Goal: Information Seeking & Learning: Learn about a topic

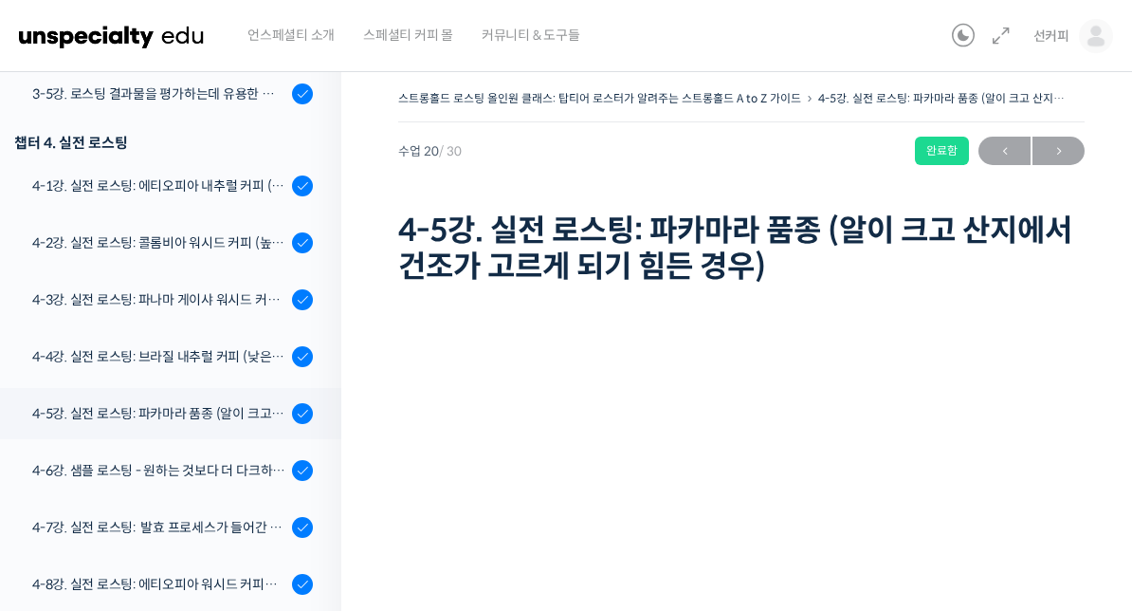
scroll to position [1170, 0]
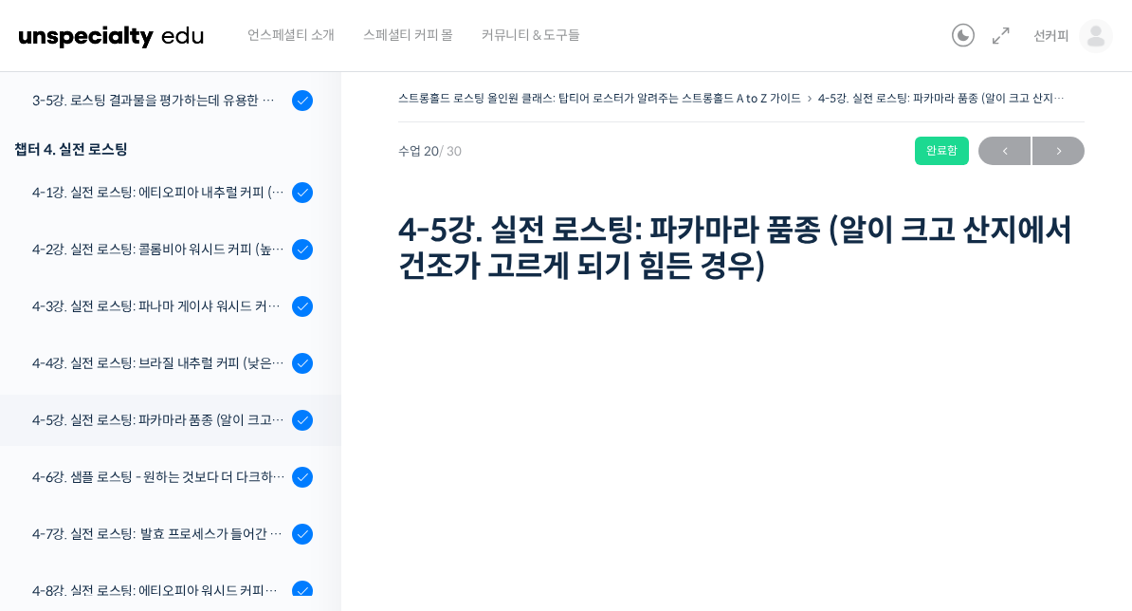
click at [120, 410] on div "4-5강. 실전 로스팅: 파카마라 품종 (알이 크고 산지에서 건조가 고르게 되기 힘든 경우)" at bounding box center [159, 420] width 254 height 21
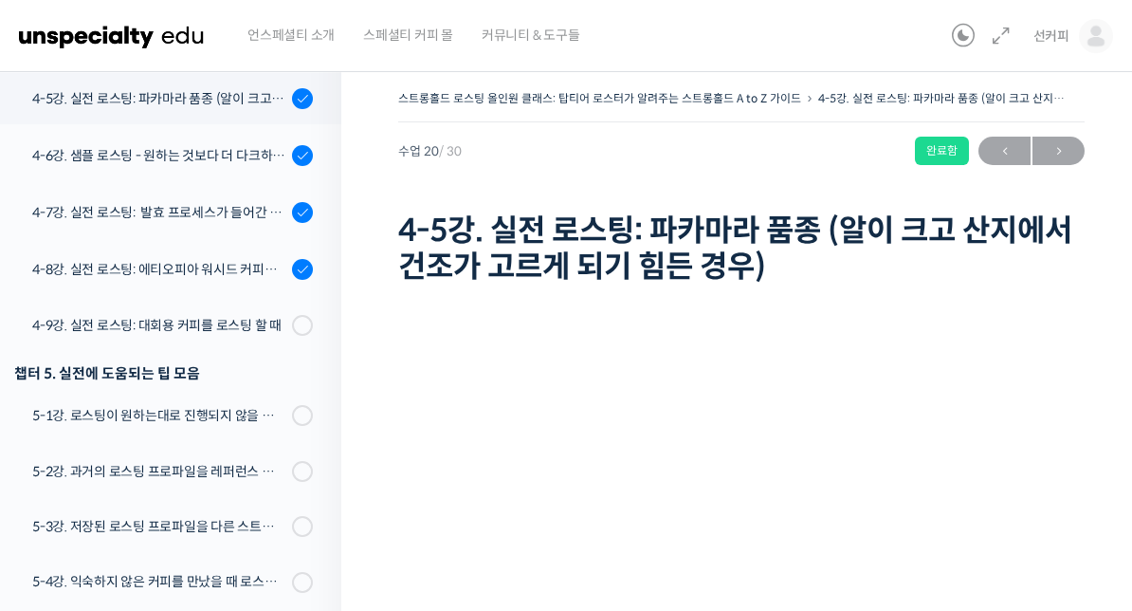
click at [287, 316] on link "4-9강. 실전 로스팅: 대회용 커피를 로스팅 할 때" at bounding box center [166, 325] width 351 height 49
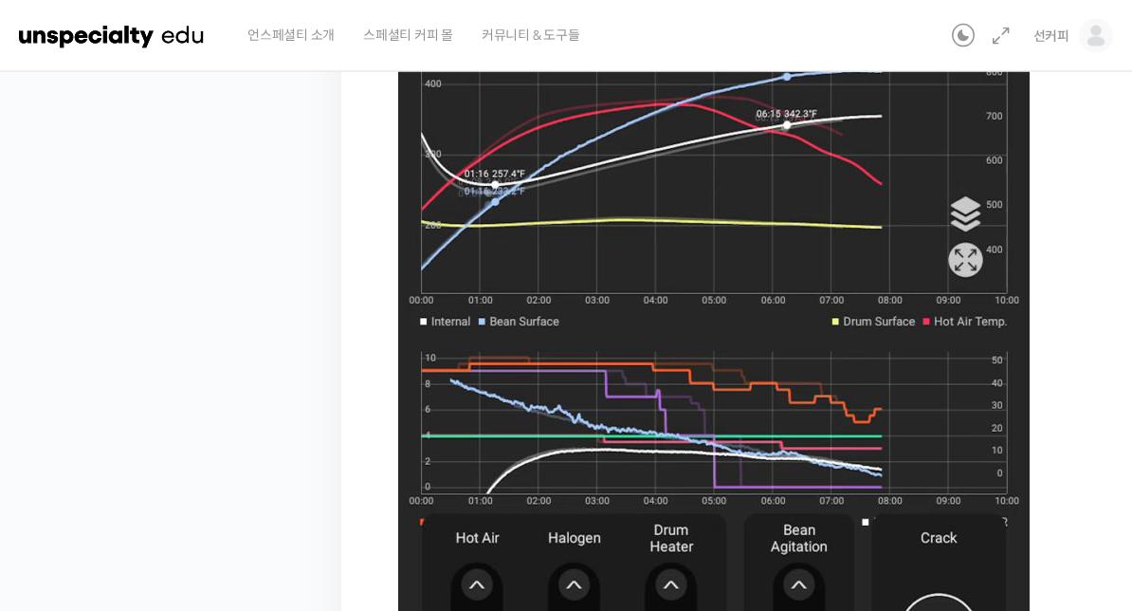
scroll to position [1328, 0]
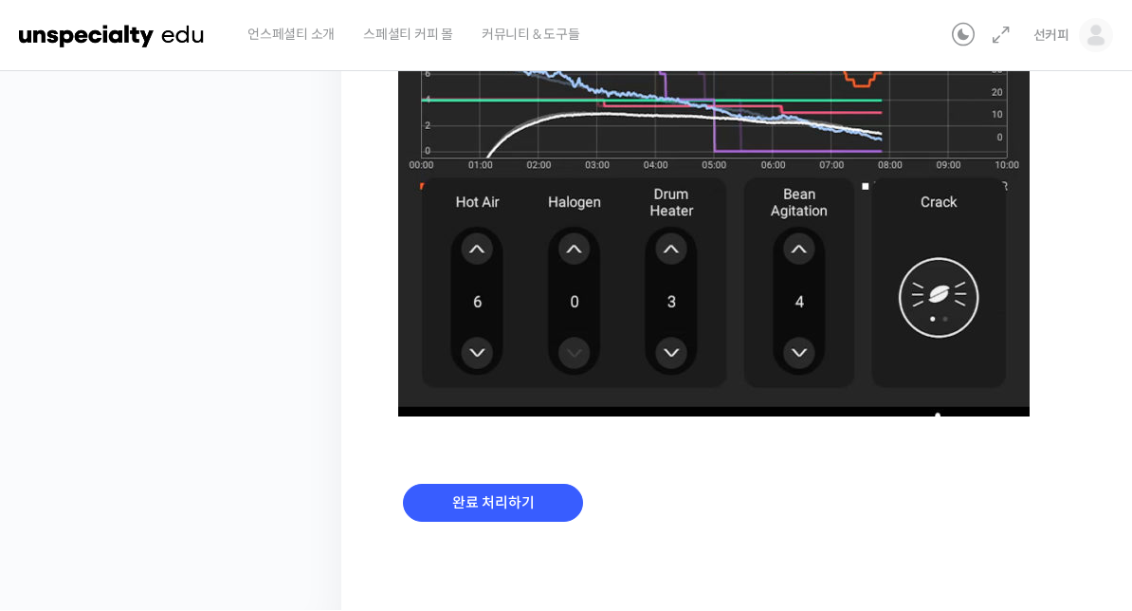
click at [520, 503] on input "완료 처리하기" at bounding box center [493, 503] width 180 height 39
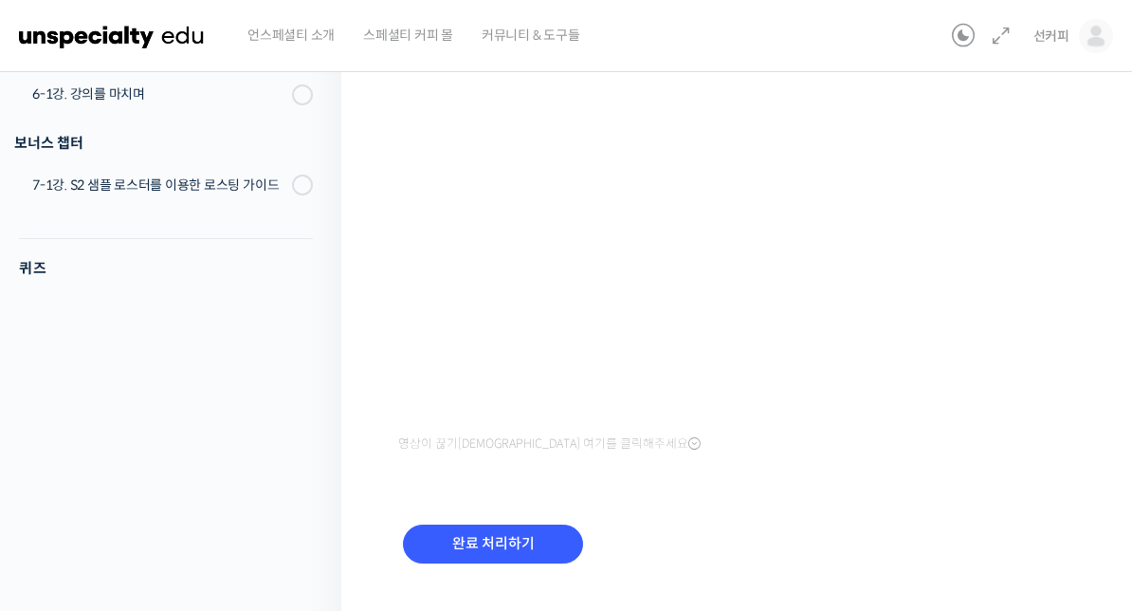
scroll to position [335, 0]
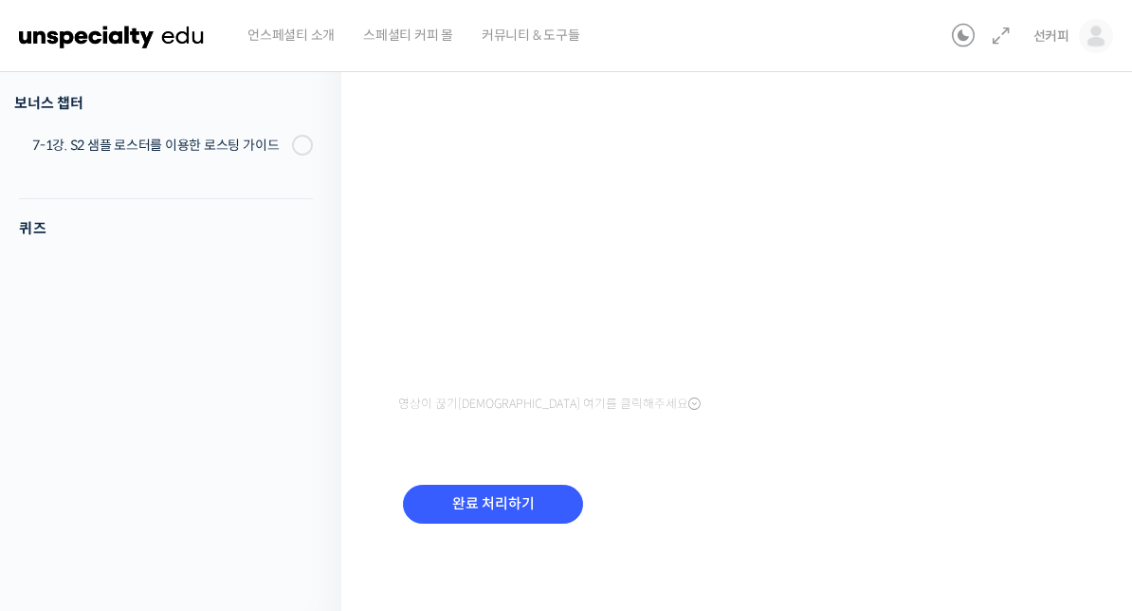
click at [517, 502] on input "완료 처리하기" at bounding box center [493, 503] width 180 height 39
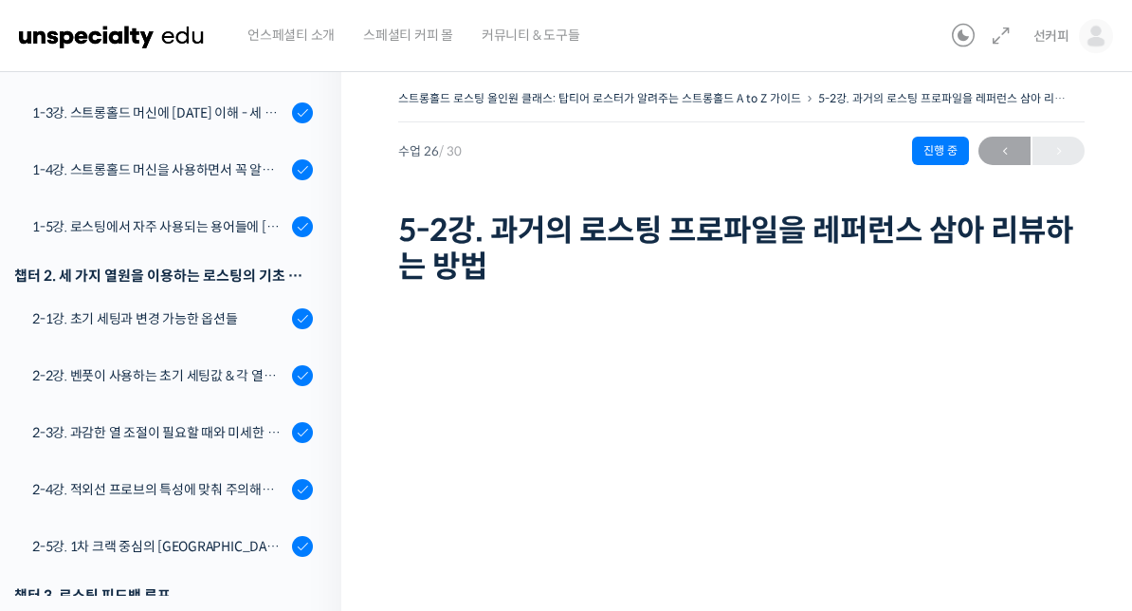
scroll to position [407, 0]
click at [230, 318] on div "2-1강. 초기 세팅과 변경 가능한 옵션들" at bounding box center [159, 316] width 254 height 21
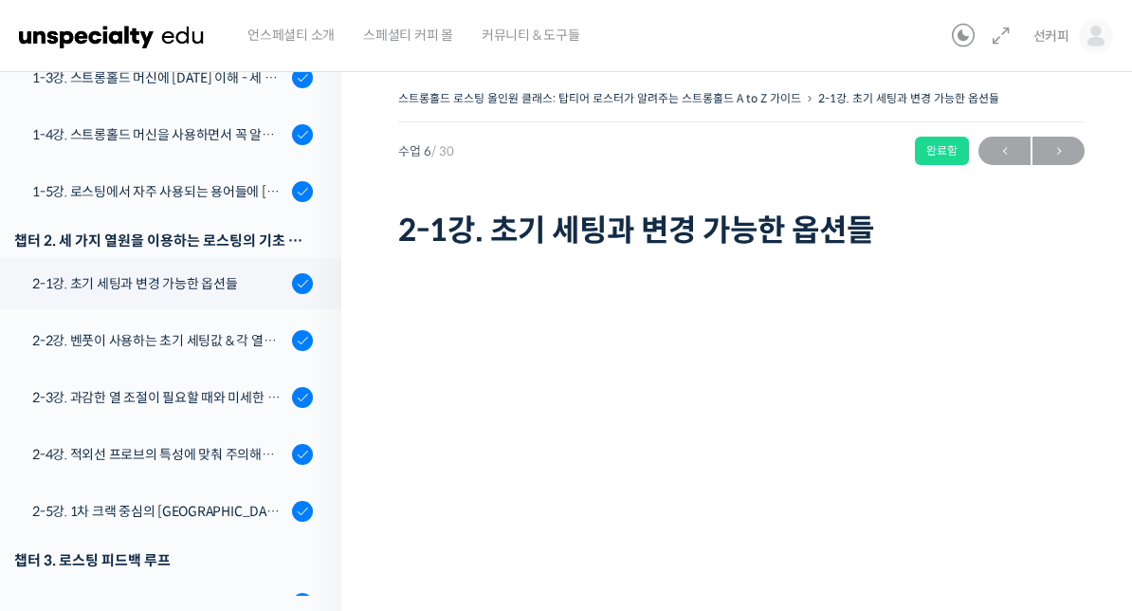
scroll to position [431, 0]
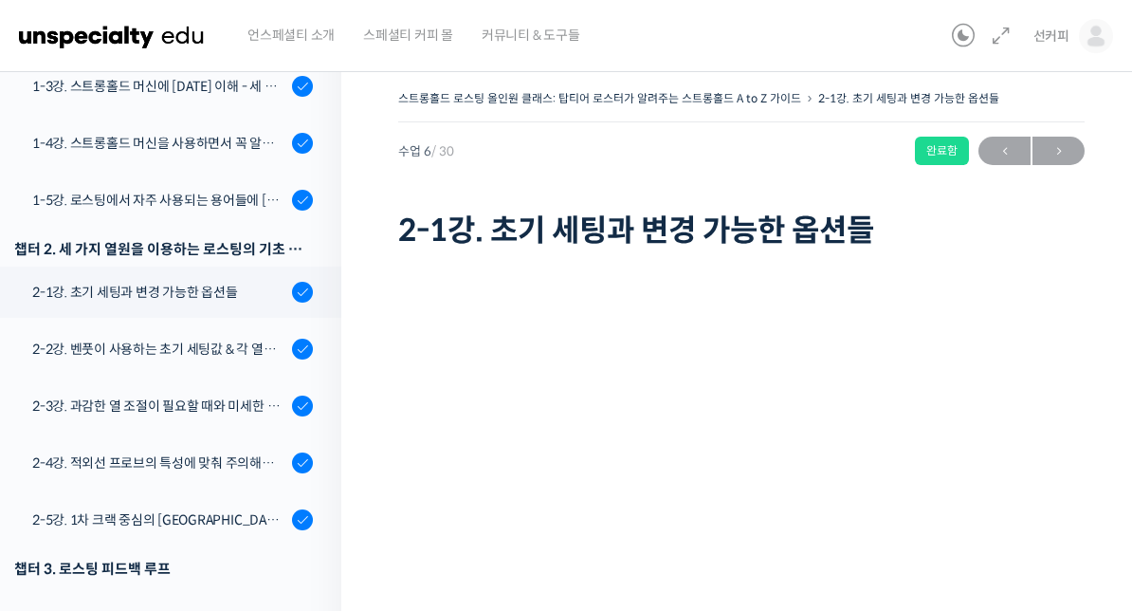
click at [242, 351] on div "2-2강. 벤풋이 사용하는 초기 세팅값 & 각 열원이 하는 역할" at bounding box center [159, 348] width 254 height 21
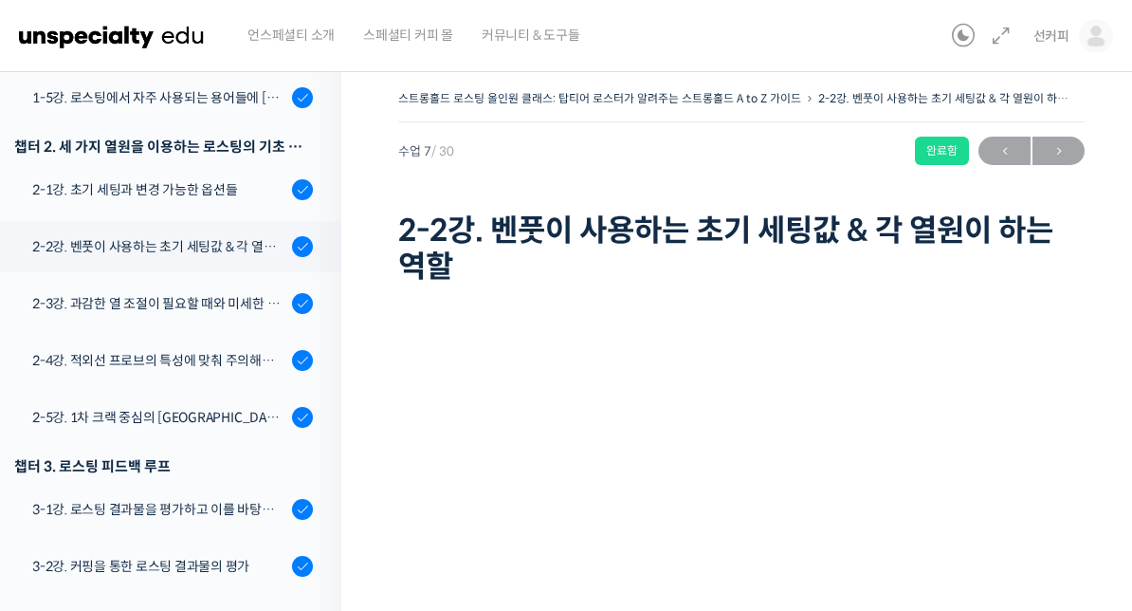
scroll to position [531, 0]
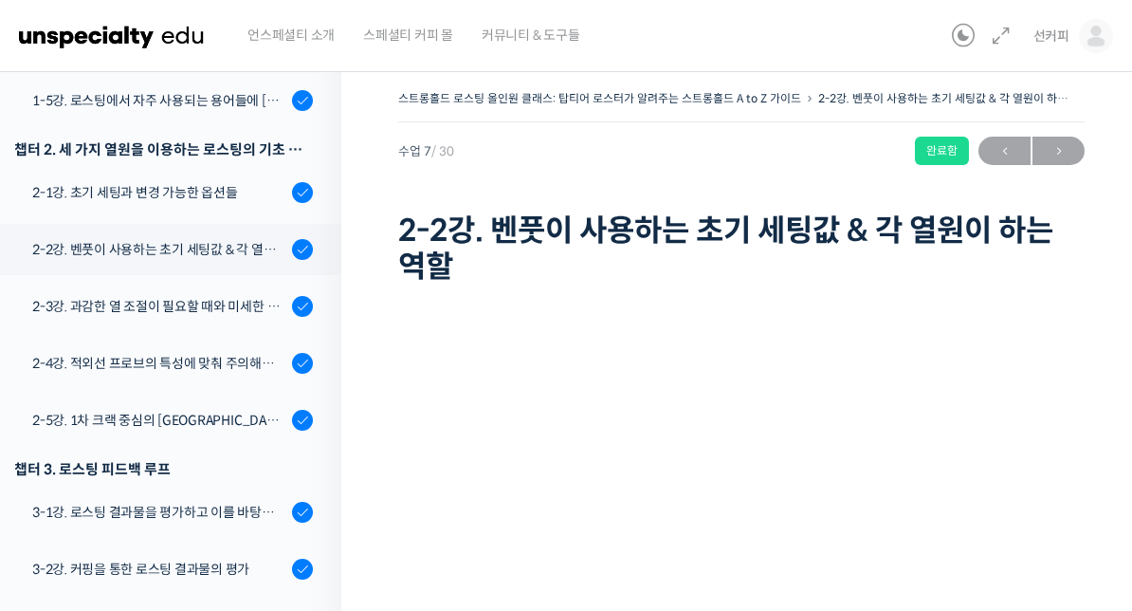
click at [254, 197] on div "2-1강. 초기 세팅과 변경 가능한 옵션들" at bounding box center [159, 192] width 254 height 21
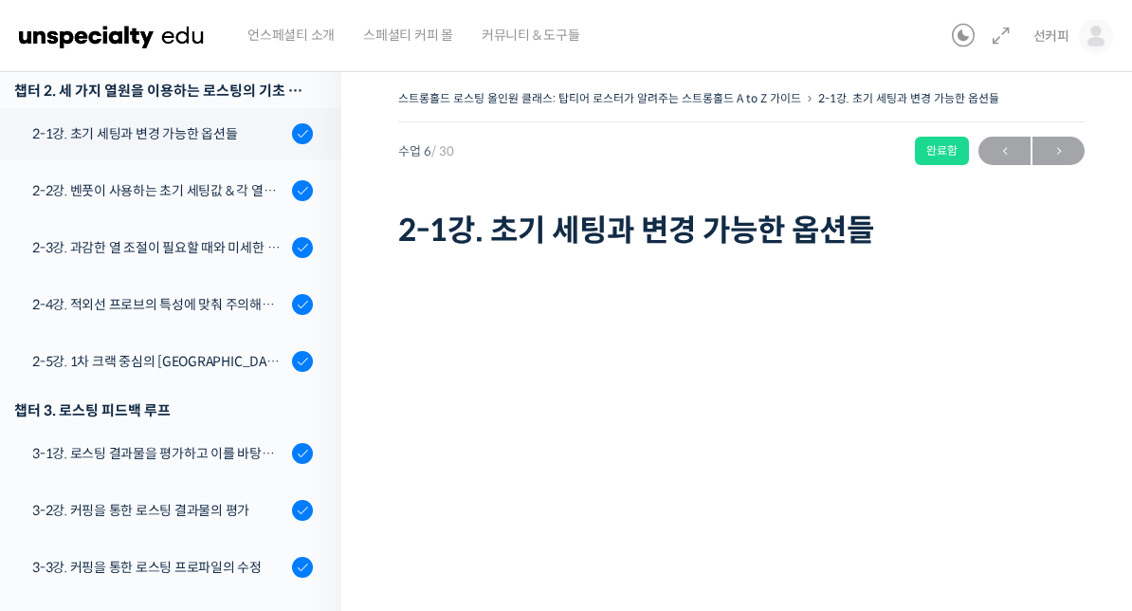
click at [260, 198] on div "2-2강. 벤풋이 사용하는 초기 세팅값 & 각 열원이 하는 역할" at bounding box center [159, 190] width 254 height 21
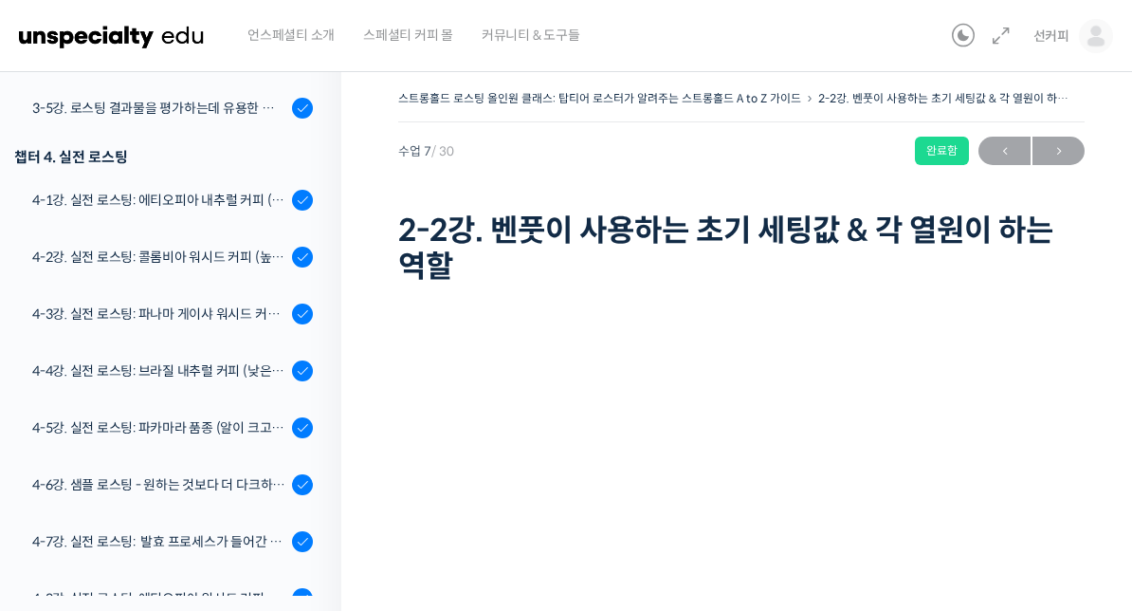
scroll to position [1176, 0]
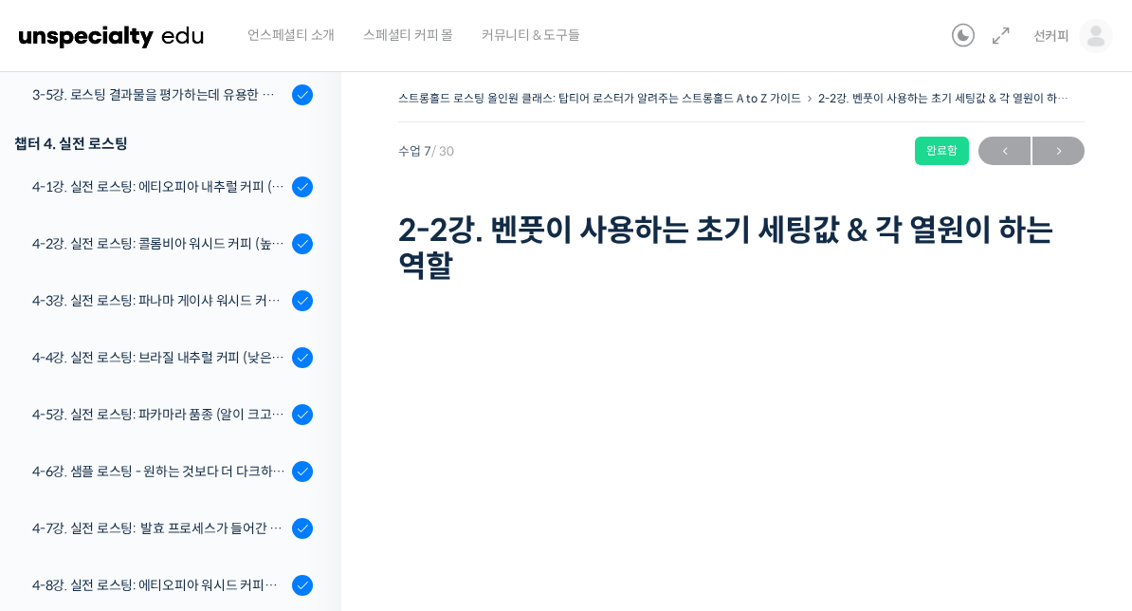
click at [114, 400] on link "4-5강. 실전 로스팅: 파카마라 품종 (알이 크고 산지에서 건조가 고르게 되기 힘든 경우)" at bounding box center [166, 414] width 351 height 51
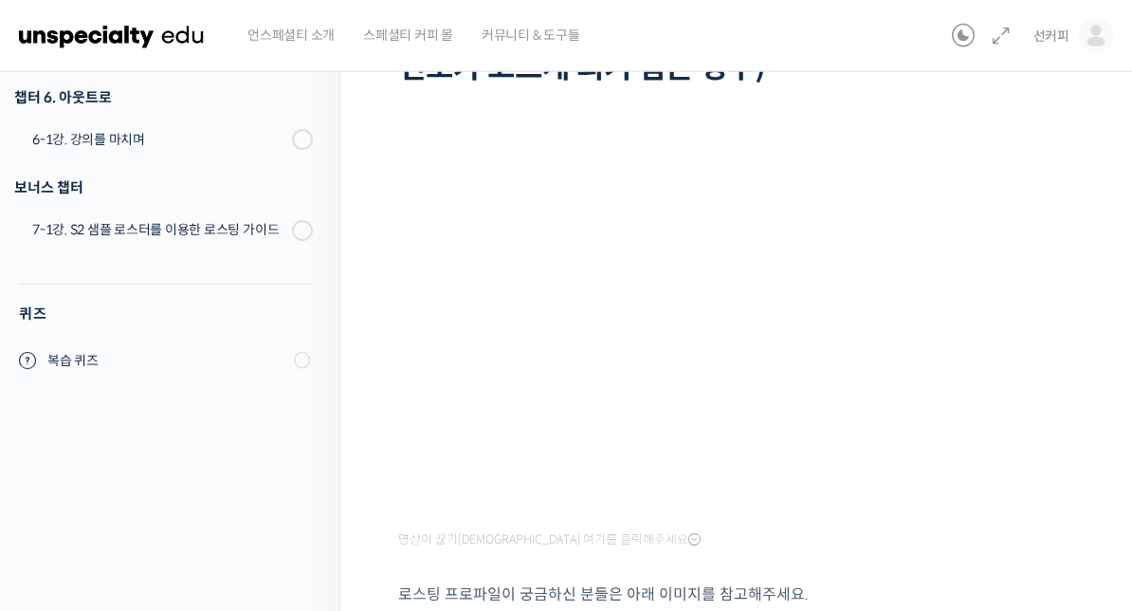
scroll to position [176, 0]
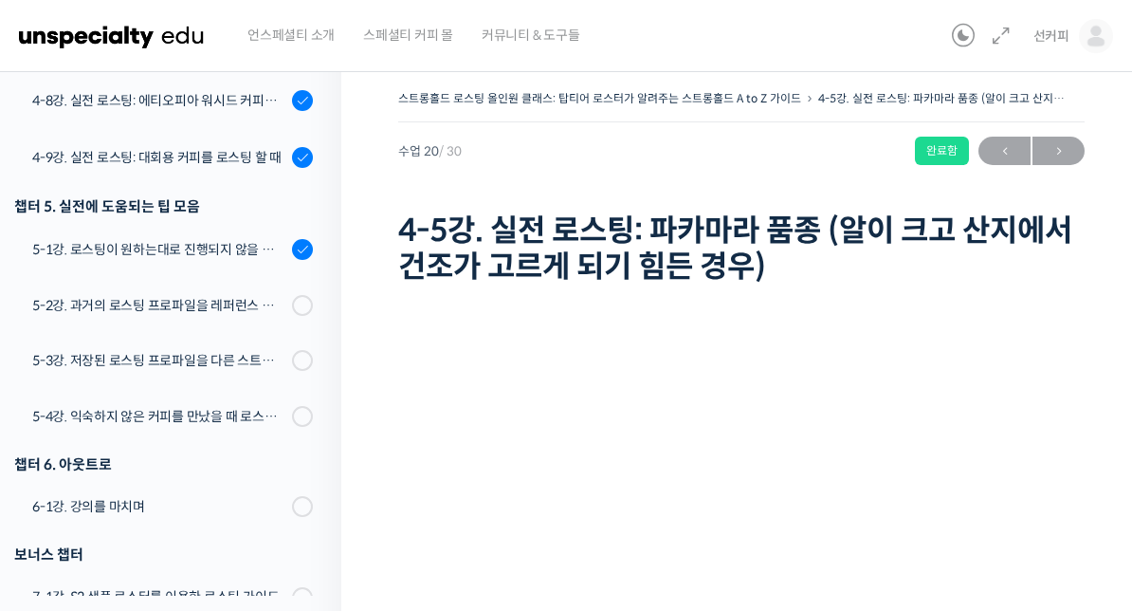
scroll to position [1651, 0]
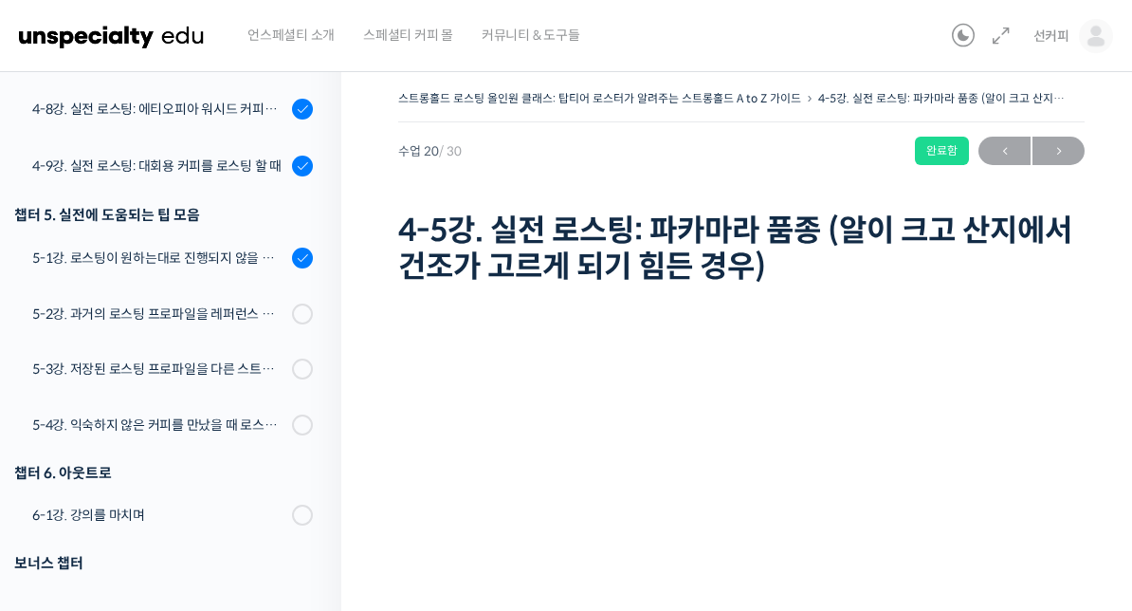
click at [297, 311] on span at bounding box center [297, 313] width 10 height 21
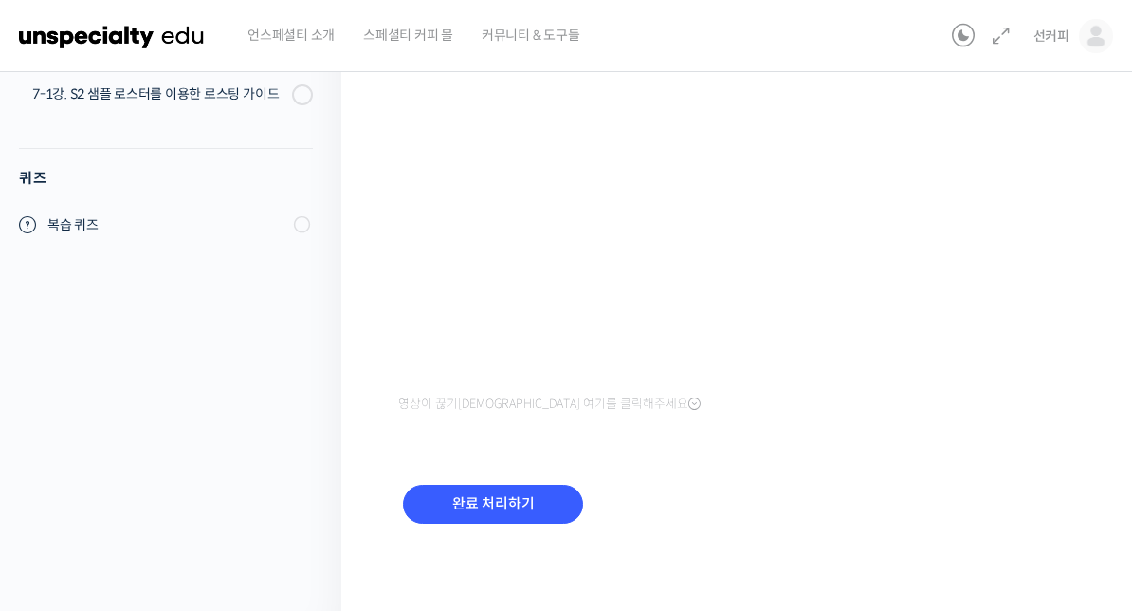
scroll to position [1805, 0]
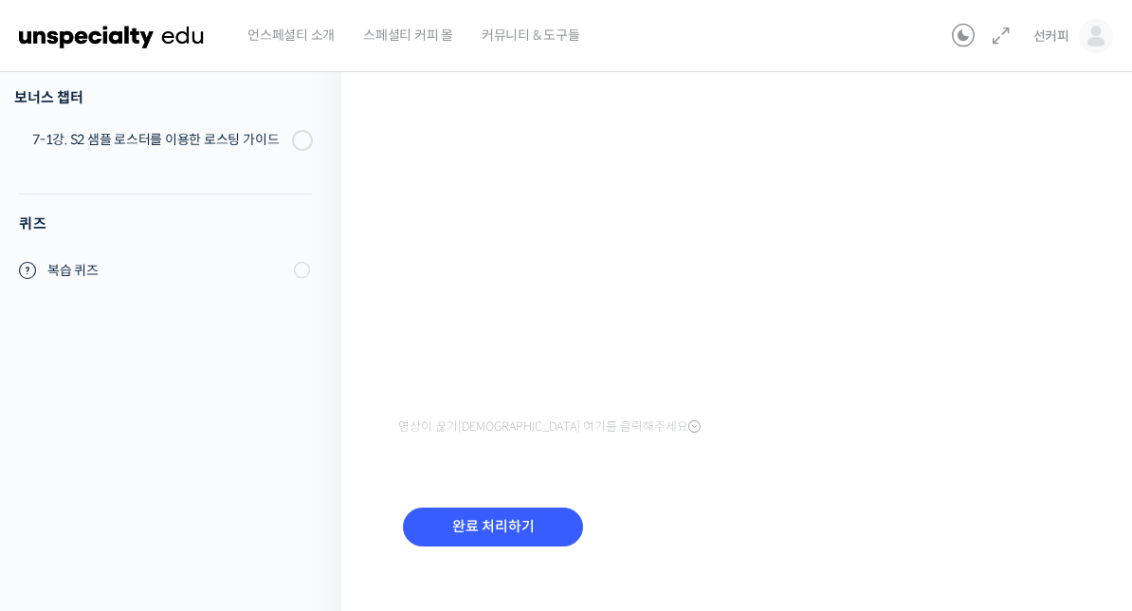
click at [503, 534] on input "완료 처리하기" at bounding box center [493, 526] width 180 height 39
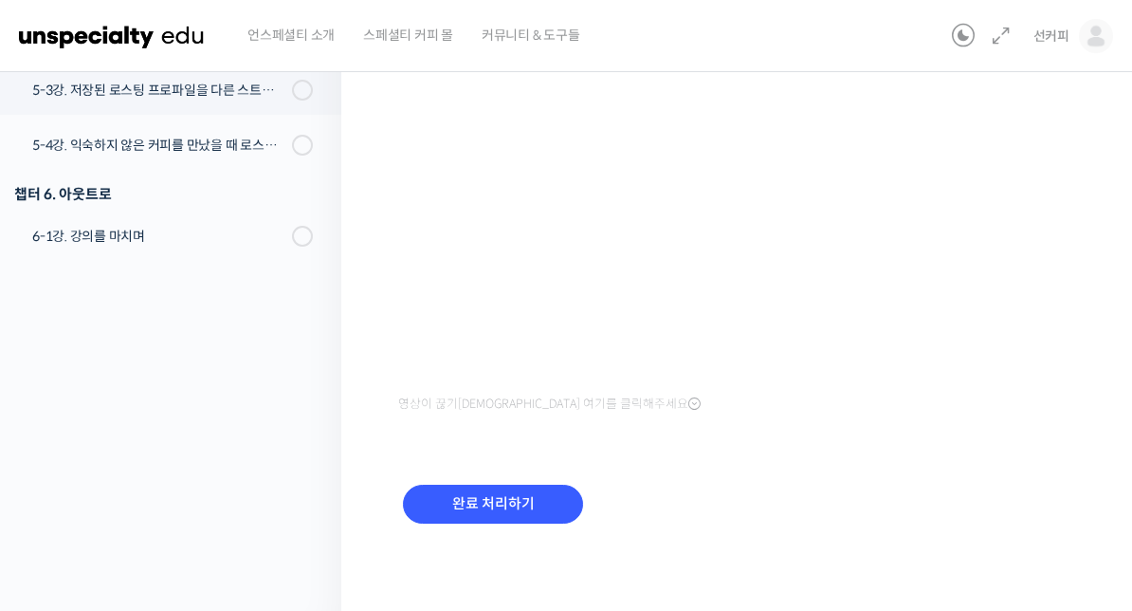
scroll to position [312, 0]
